Goal: Task Accomplishment & Management: Manage account settings

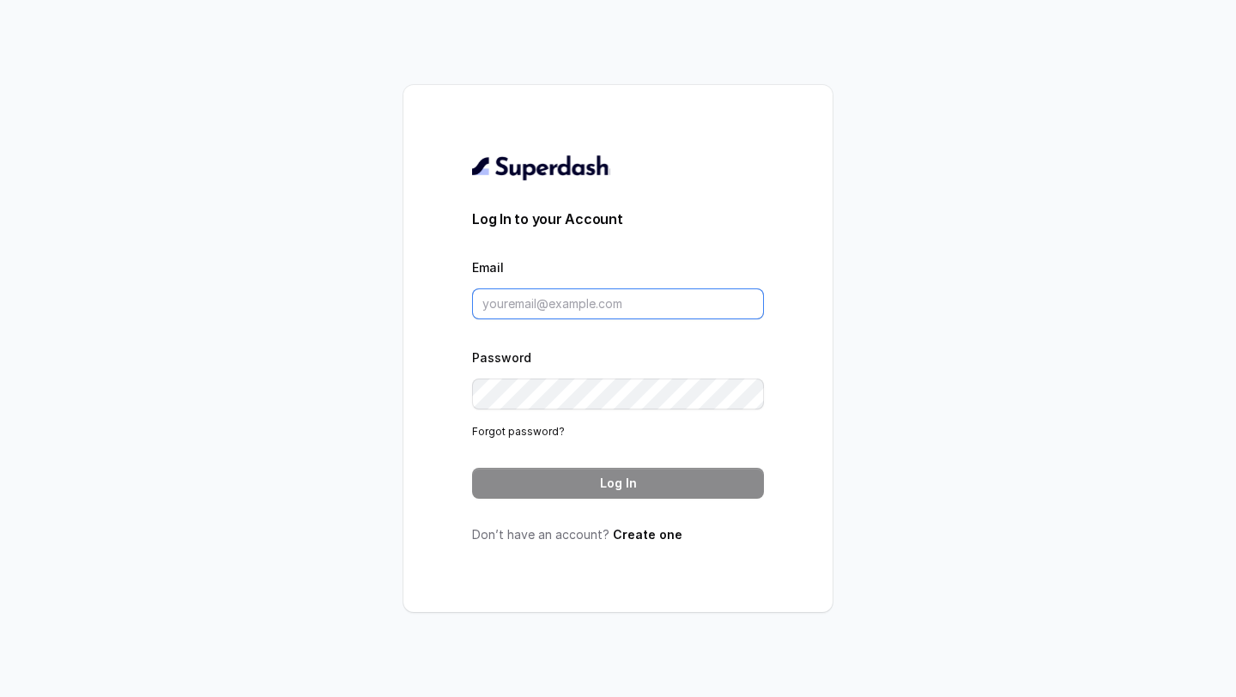
click at [622, 289] on input "Email" at bounding box center [618, 304] width 292 height 31
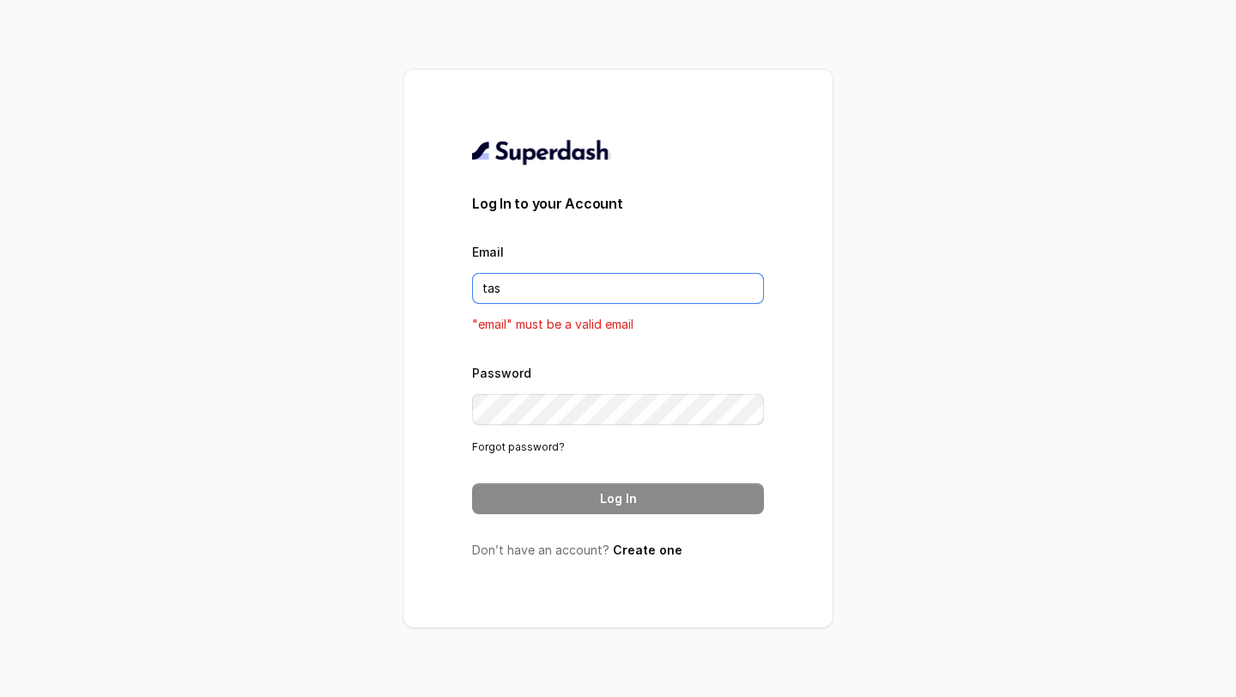
type input "[EMAIL_ADDRESS][DOMAIN_NAME]"
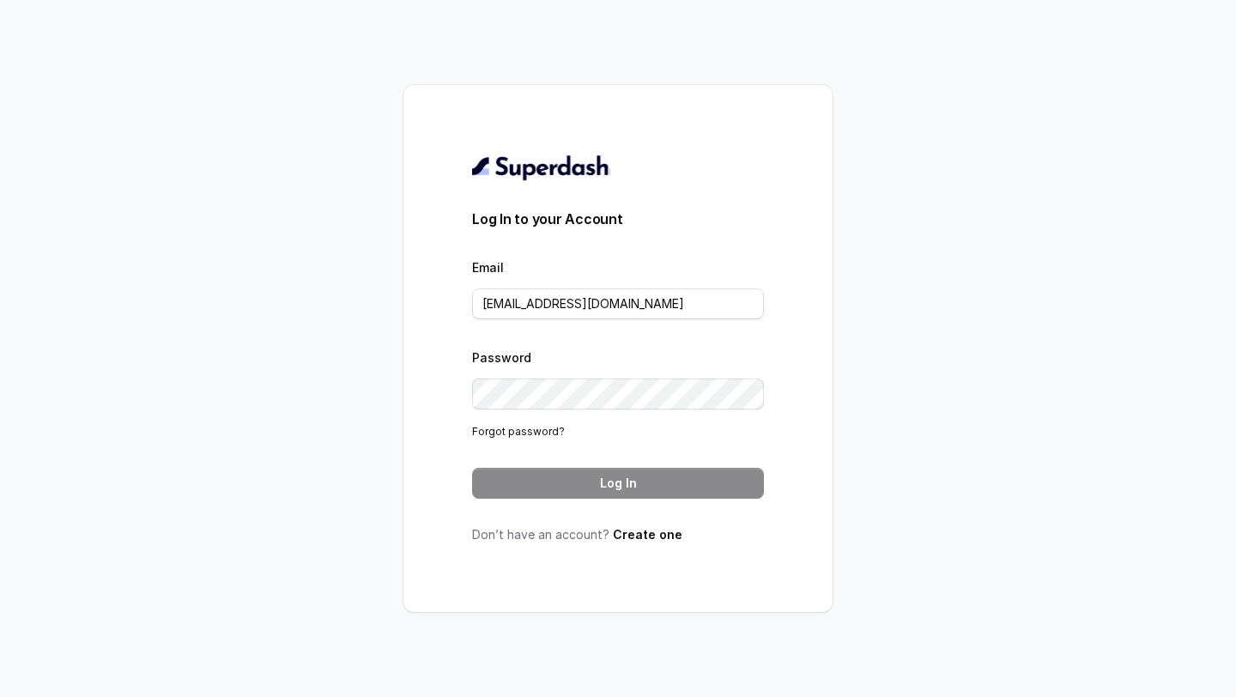
click at [532, 376] on div "Password Forgot password?" at bounding box center [618, 394] width 292 height 94
click at [617, 489] on button "Log In" at bounding box center [618, 483] width 292 height 31
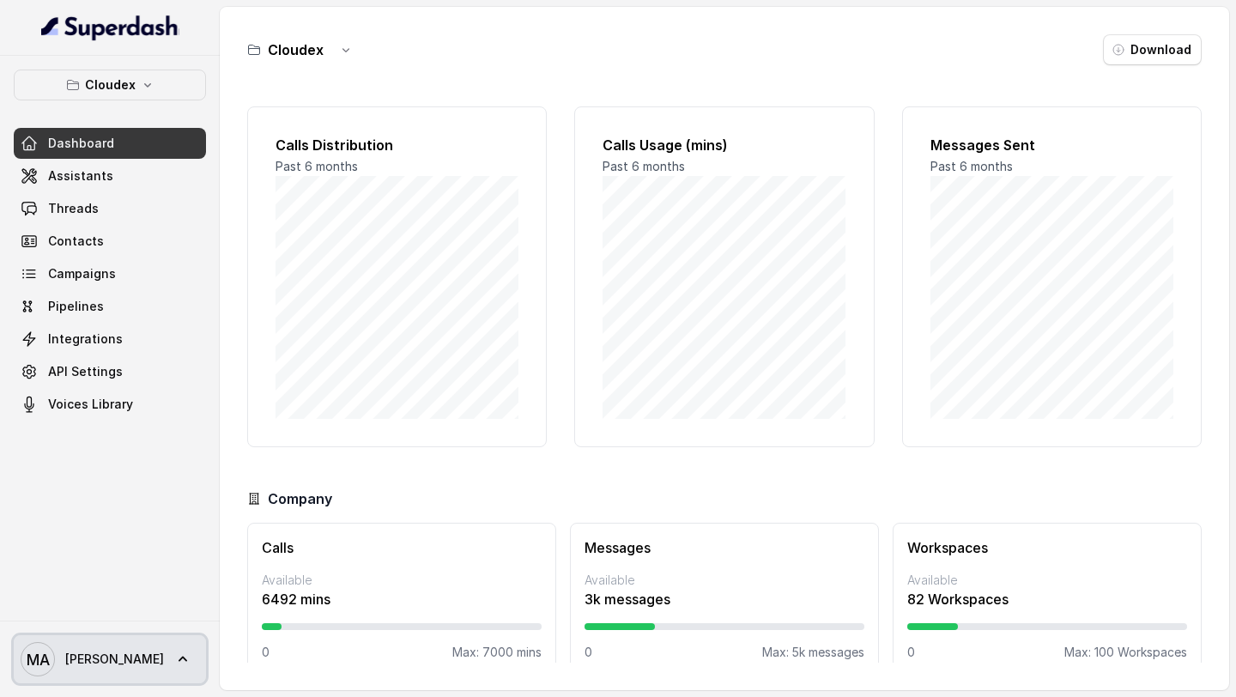
click at [101, 639] on link "MA [PERSON_NAME]" at bounding box center [110, 659] width 192 height 48
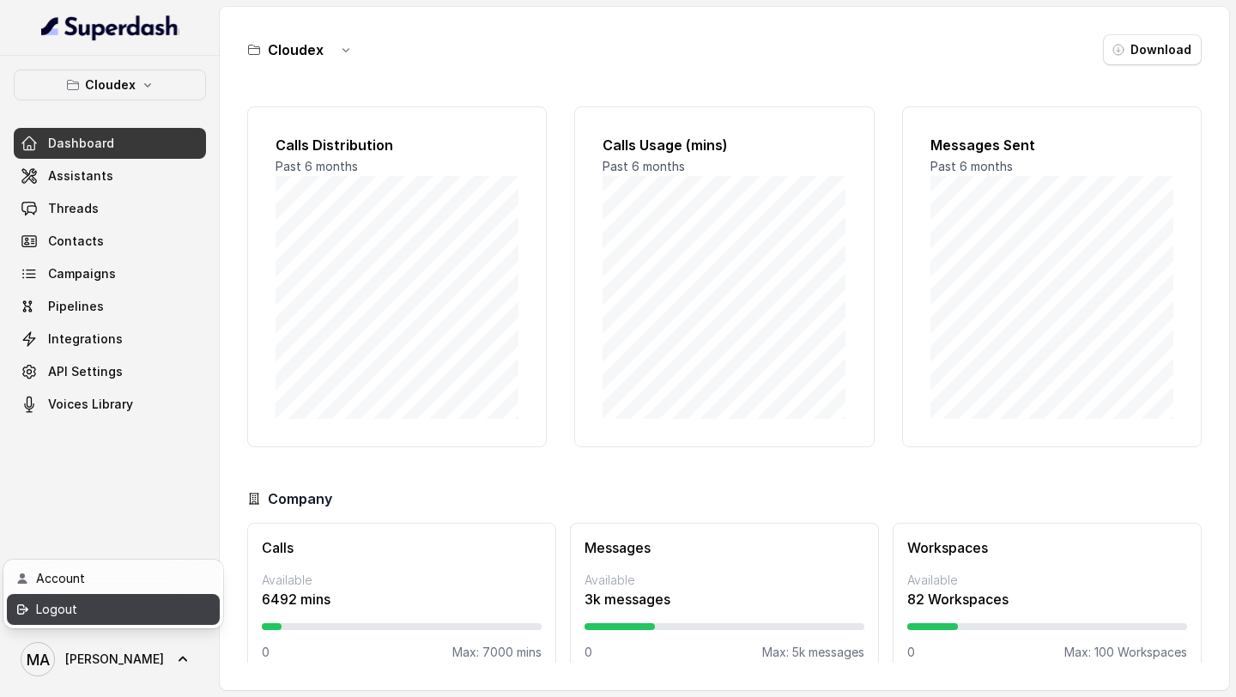
click at [136, 587] on div "Account" at bounding box center [109, 578] width 146 height 21
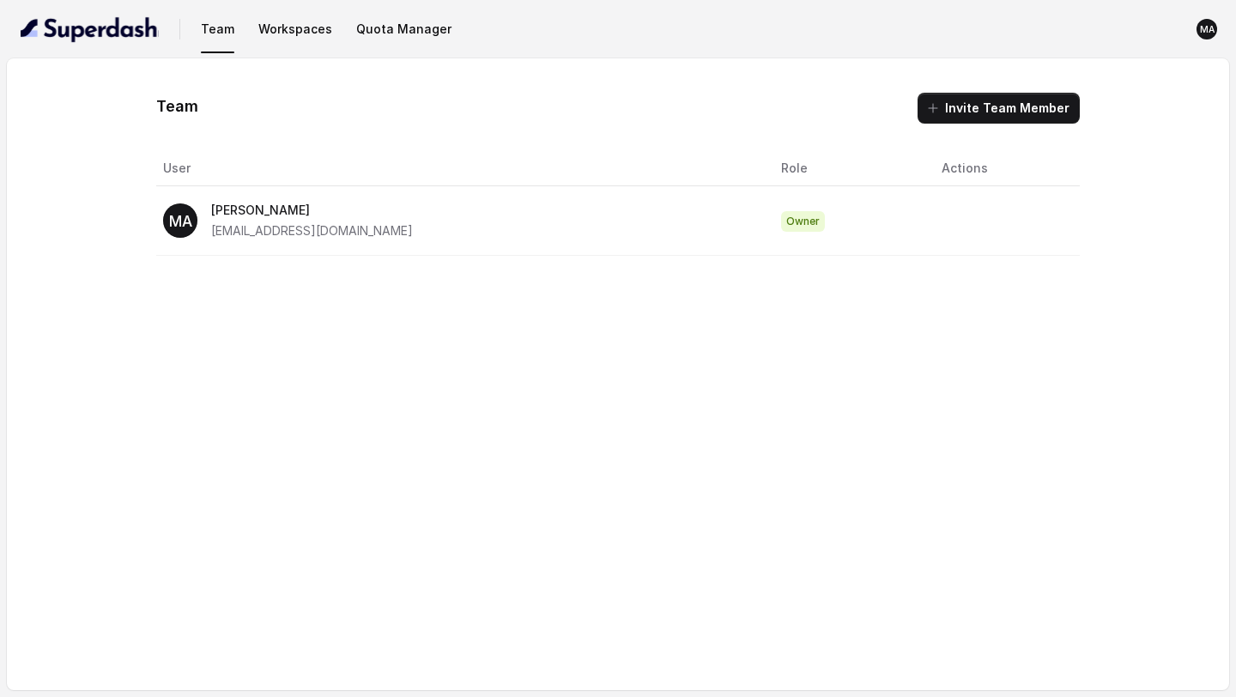
click at [781, 228] on span "Owner" at bounding box center [803, 221] width 44 height 21
click at [131, 38] on img "button" at bounding box center [90, 28] width 138 height 27
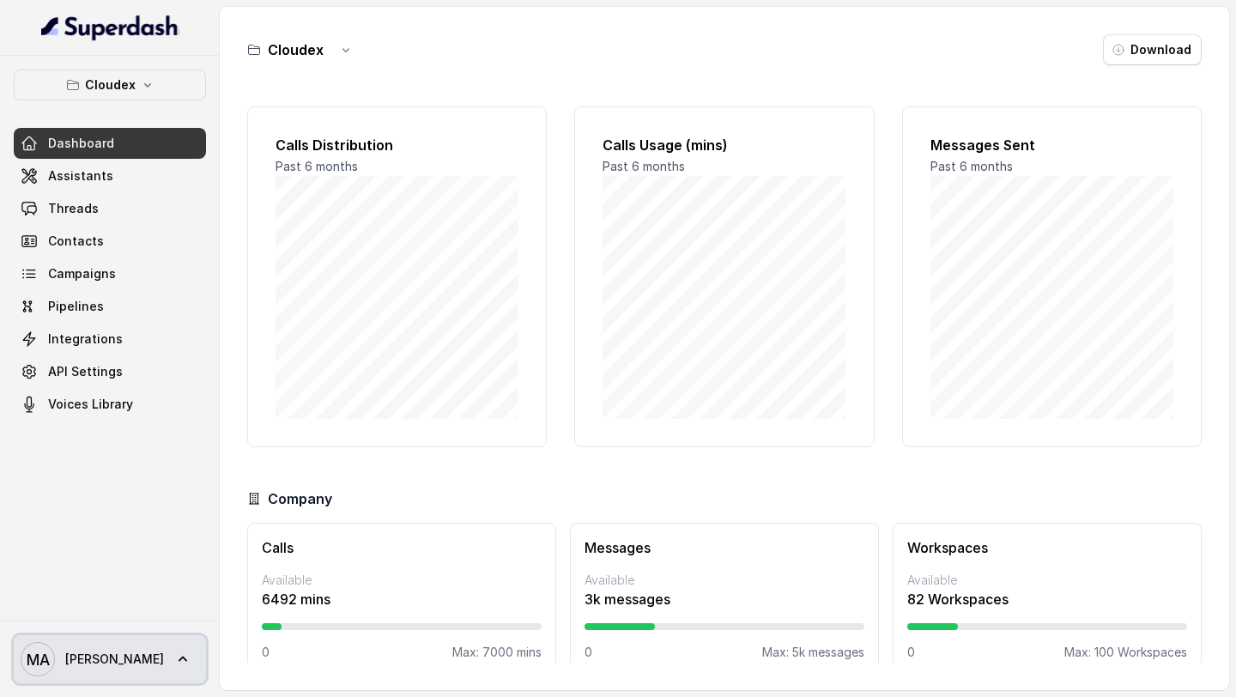
click at [149, 663] on span "Mohamed Tashriq" at bounding box center [114, 659] width 99 height 17
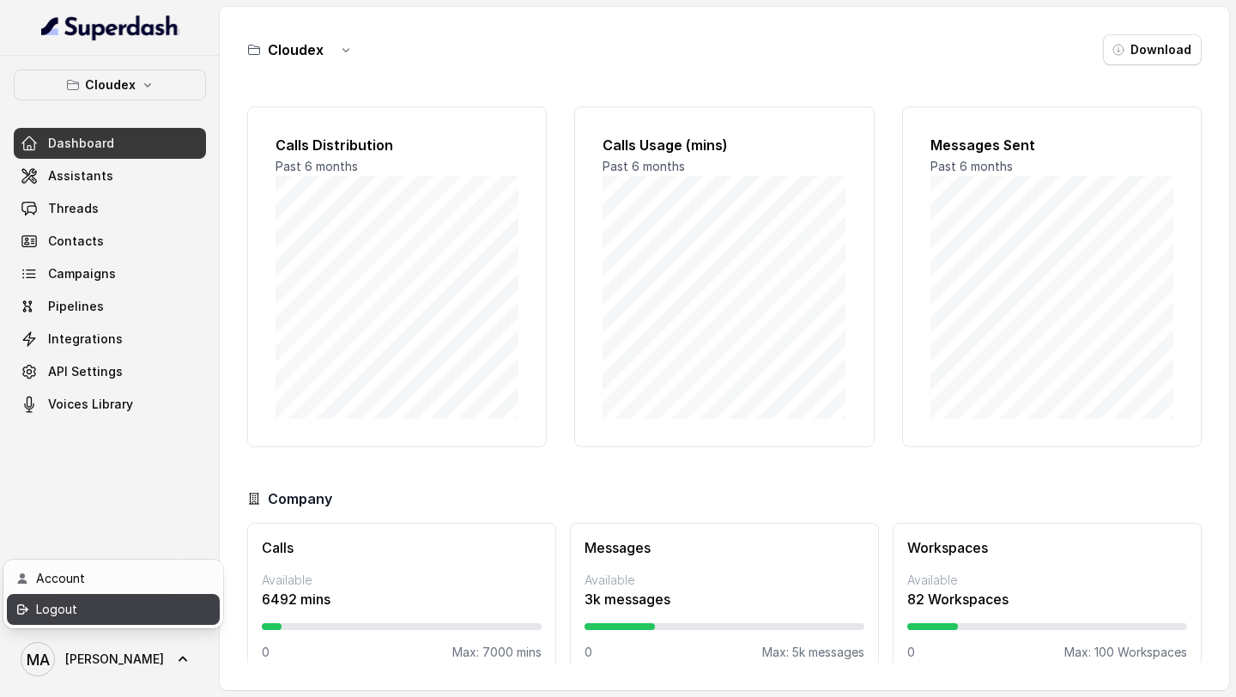
click at [179, 617] on div "Logout" at bounding box center [109, 609] width 146 height 21
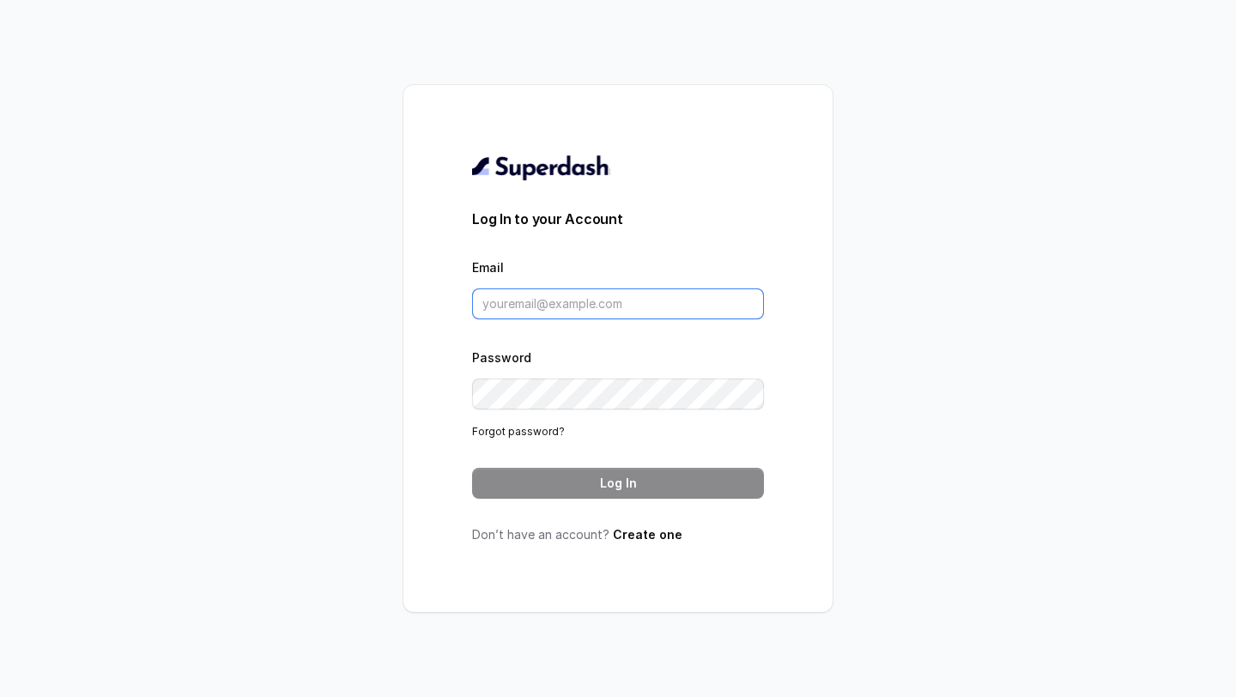
click at [519, 302] on input "Email" at bounding box center [618, 304] width 292 height 31
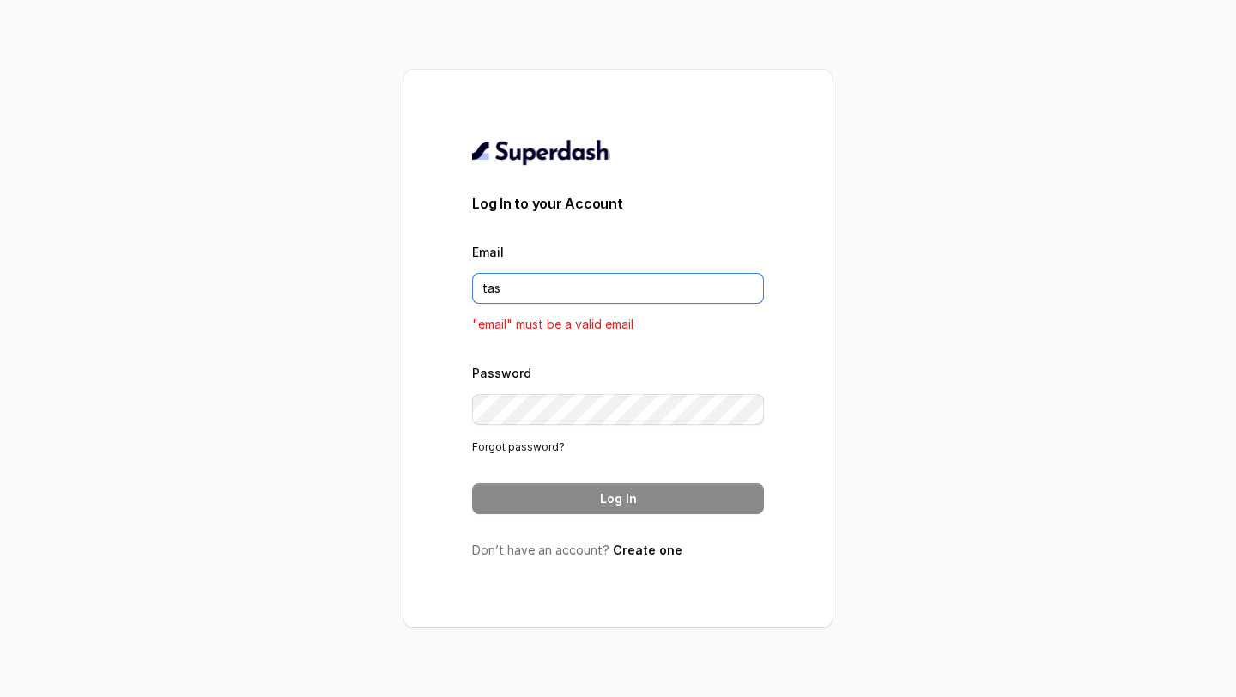
type input "[EMAIL_ADDRESS][DOMAIN_NAME]"
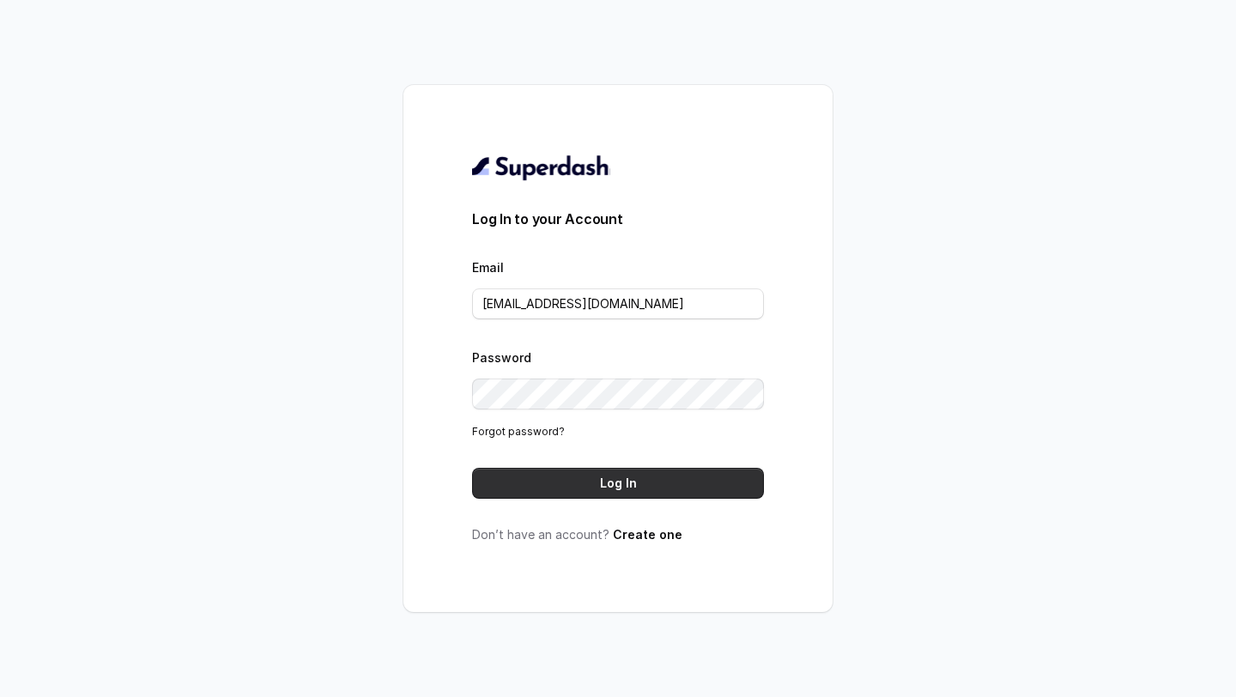
click at [606, 479] on button "Log In" at bounding box center [618, 483] width 292 height 31
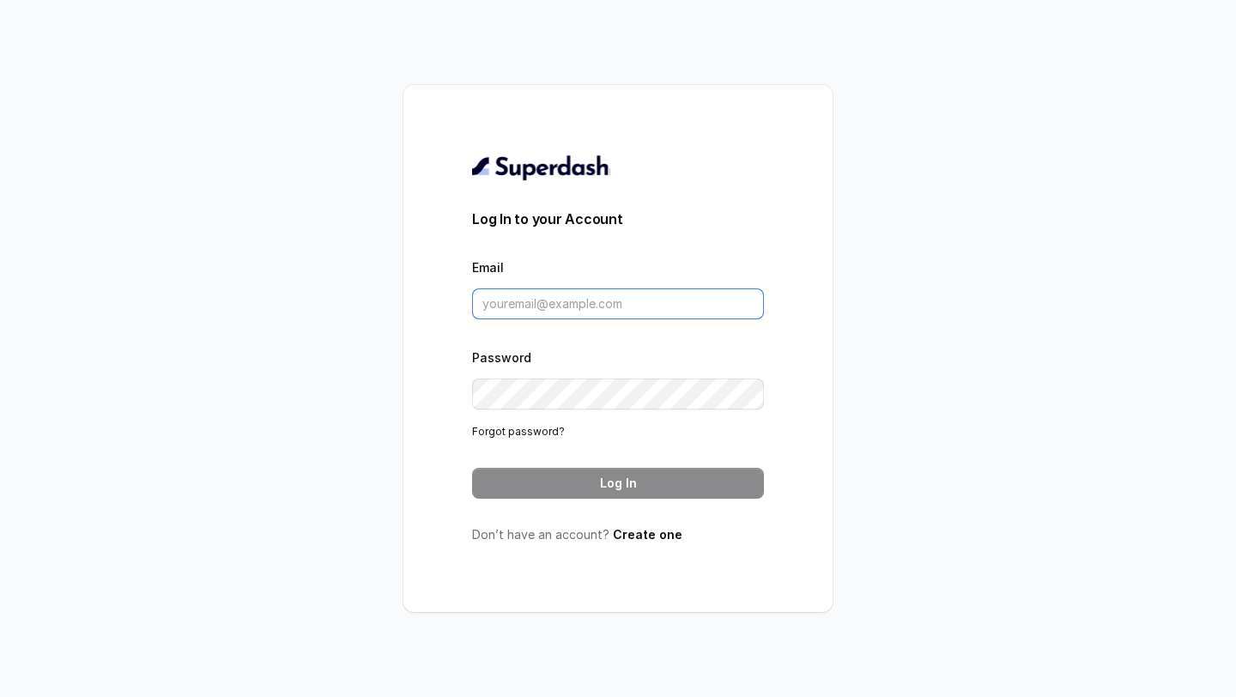
click at [598, 311] on input "Email" at bounding box center [618, 304] width 292 height 31
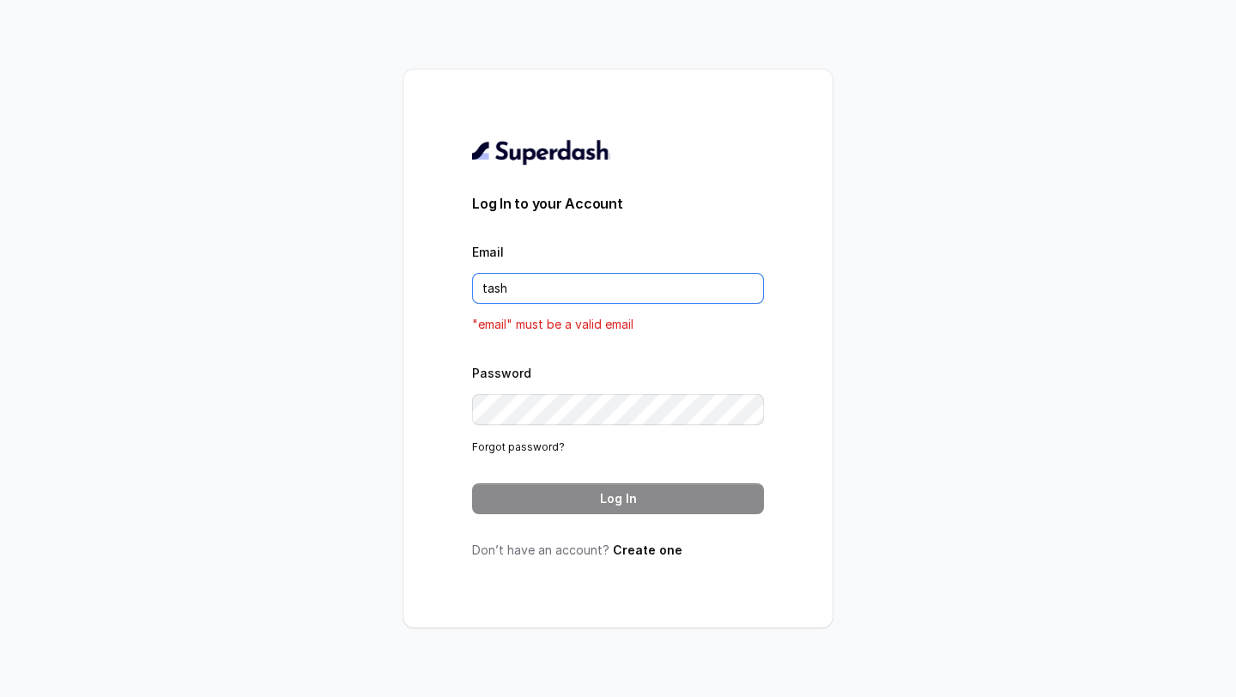
type input "[EMAIL_ADDRESS][DOMAIN_NAME]"
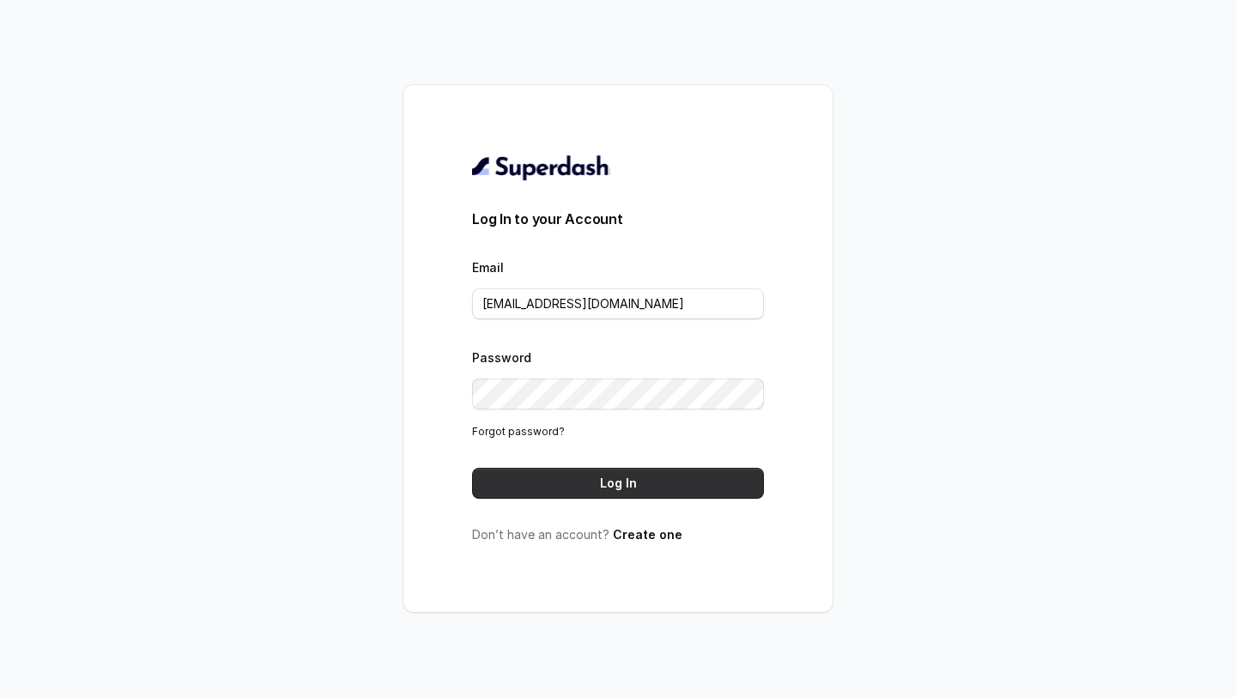
click at [584, 473] on button "Log In" at bounding box center [618, 483] width 292 height 31
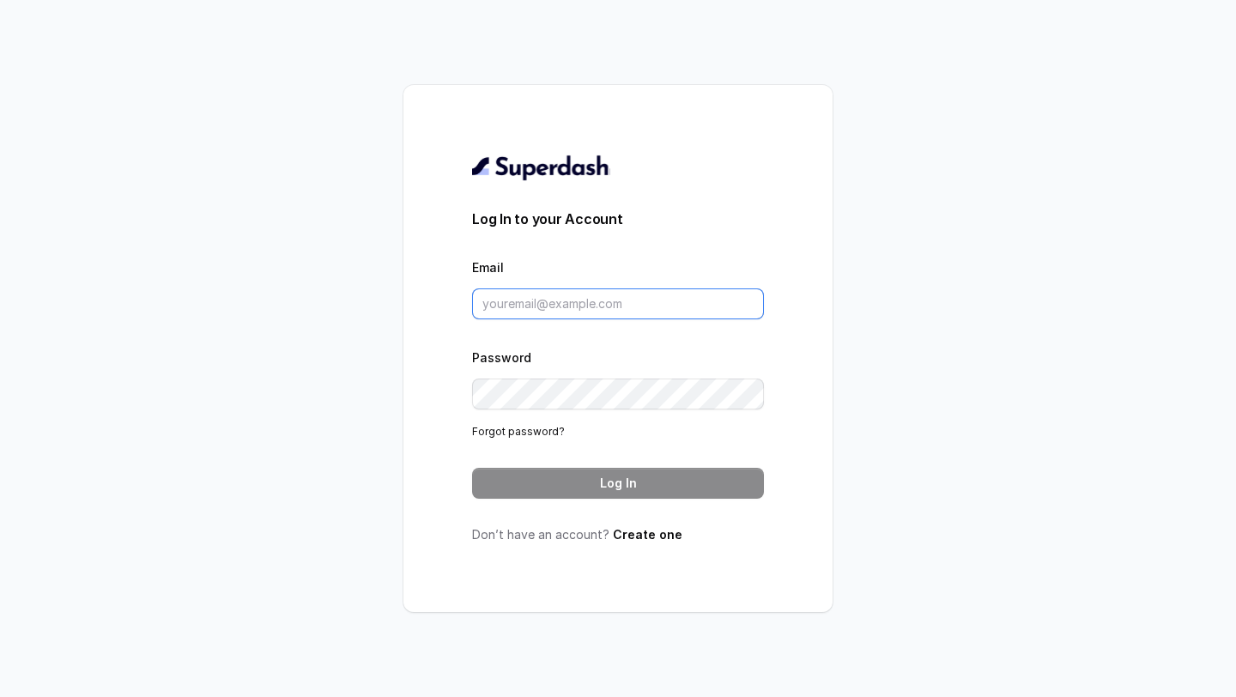
click at [507, 307] on input "Email" at bounding box center [618, 304] width 292 height 31
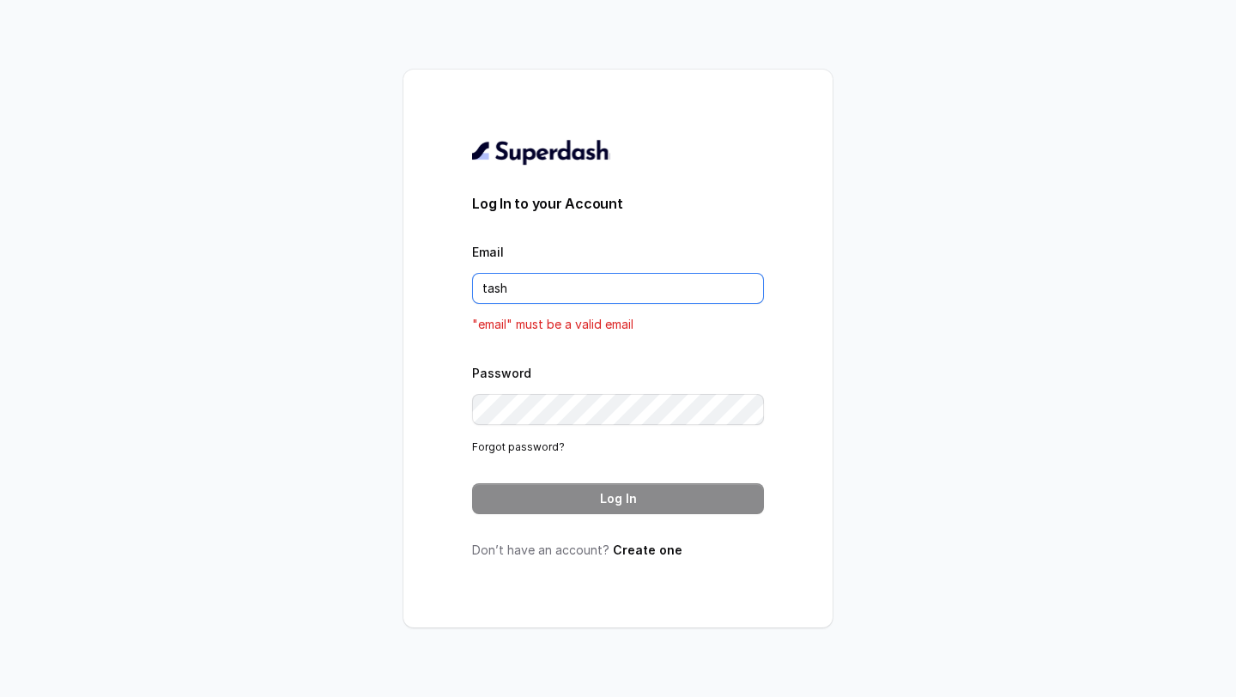
type input "tashriqahmad7@gmail.com"
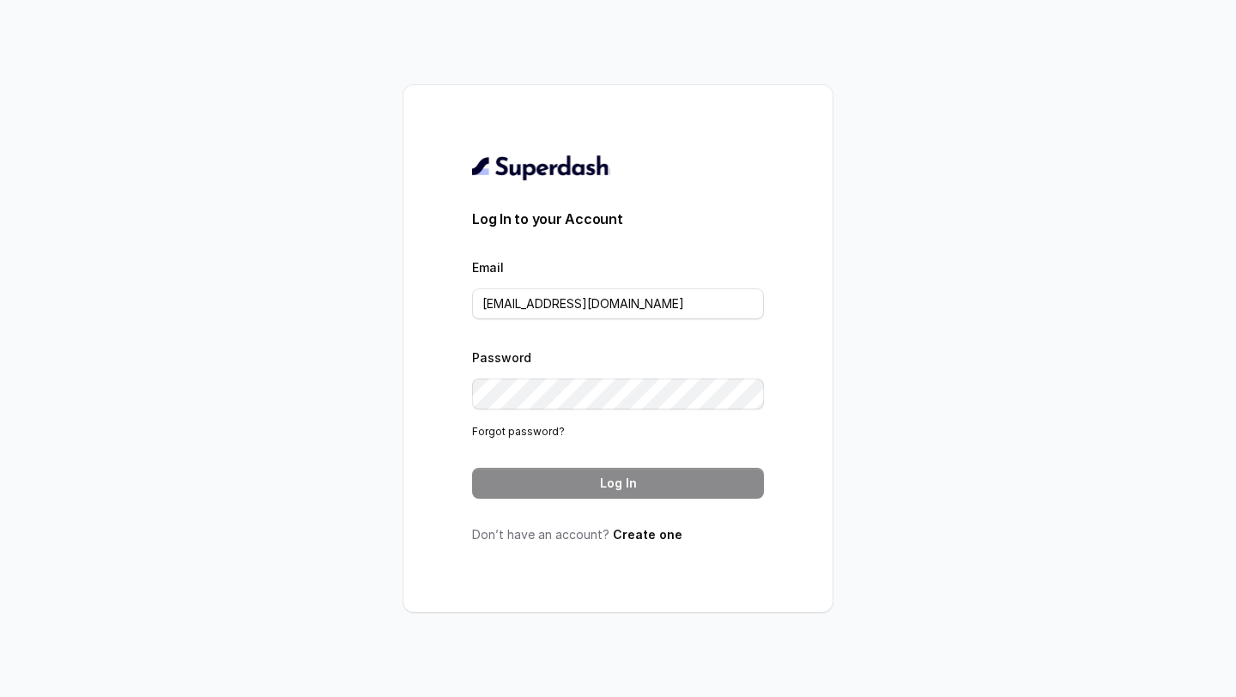
click at [562, 412] on div "Password Forgot password?" at bounding box center [618, 394] width 292 height 94
click at [578, 483] on button "Log In" at bounding box center [618, 483] width 292 height 31
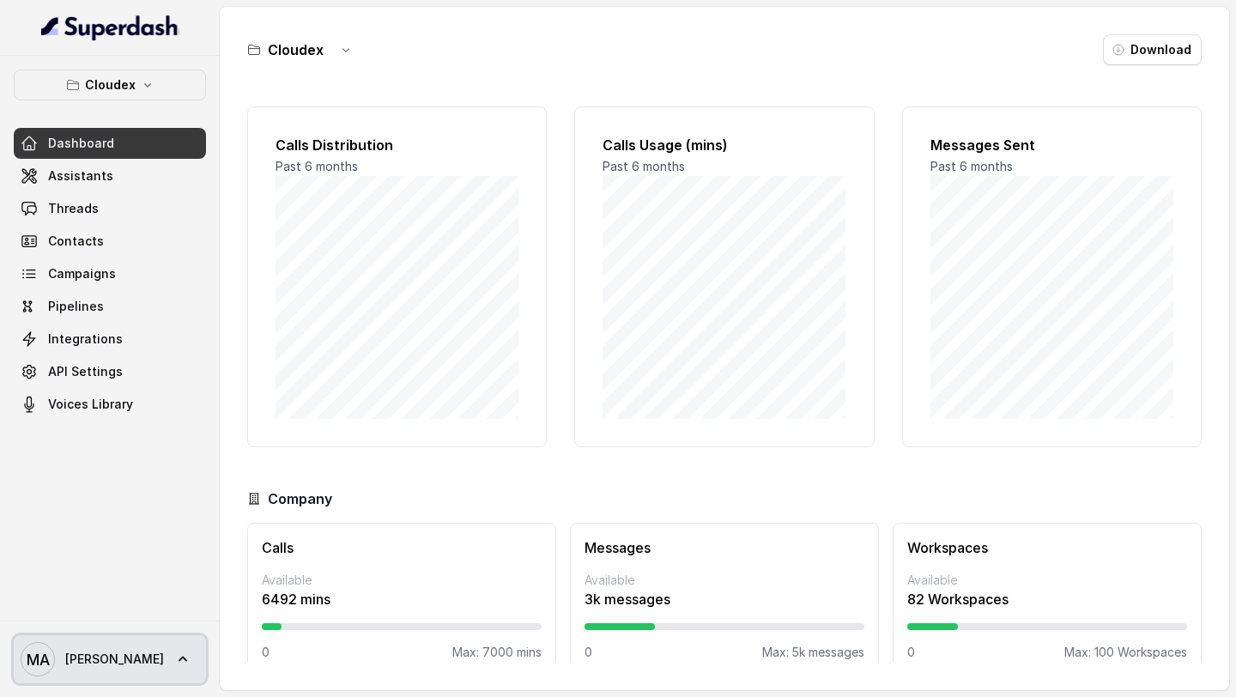
click at [104, 658] on span "[PERSON_NAME]" at bounding box center [114, 659] width 99 height 17
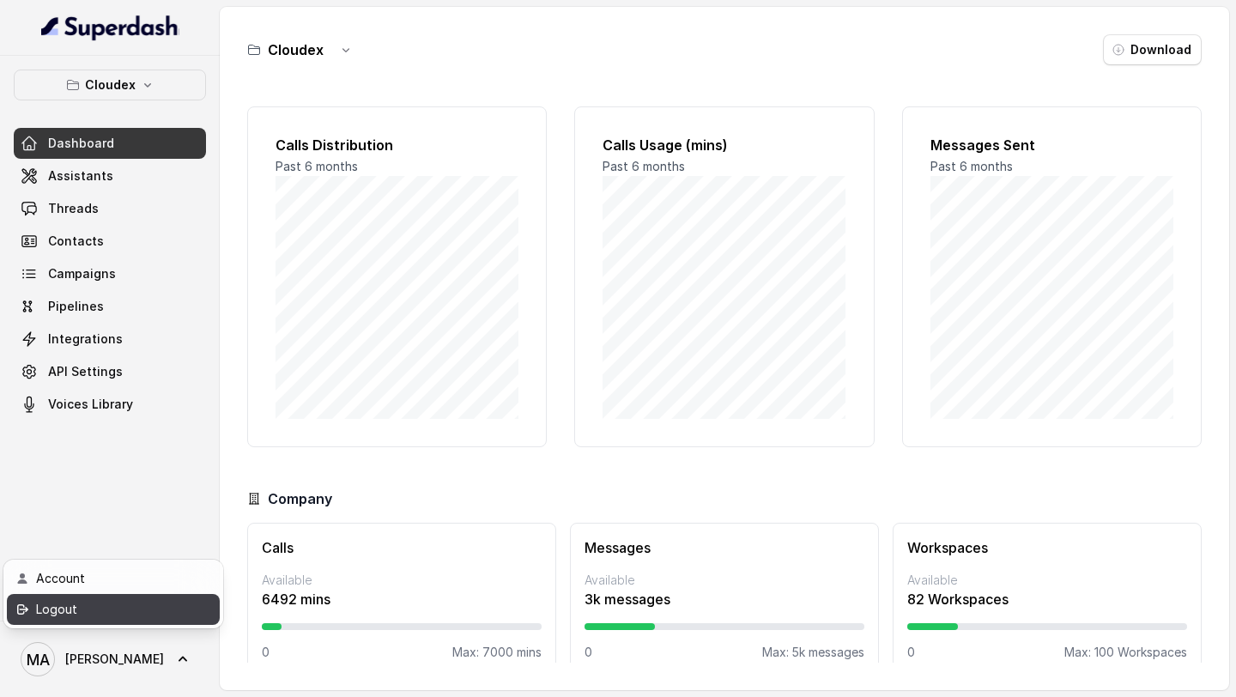
click at [149, 596] on link "Logout" at bounding box center [113, 609] width 213 height 31
